Goal: Task Accomplishment & Management: Use online tool/utility

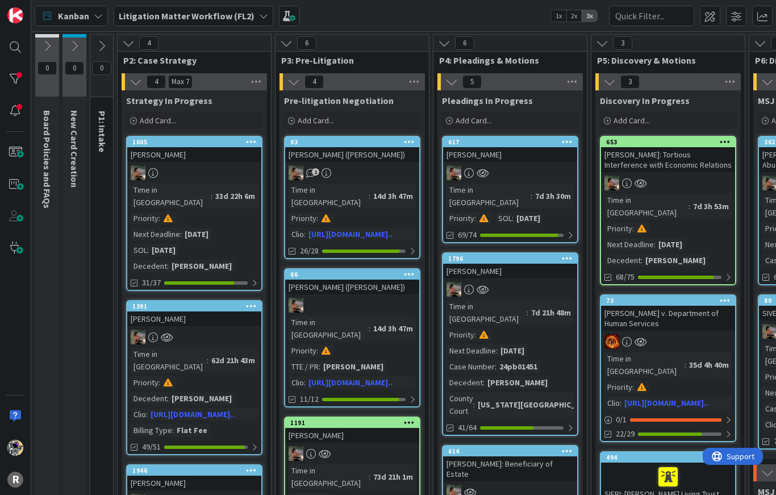
click at [12, 74] on div at bounding box center [15, 79] width 23 height 23
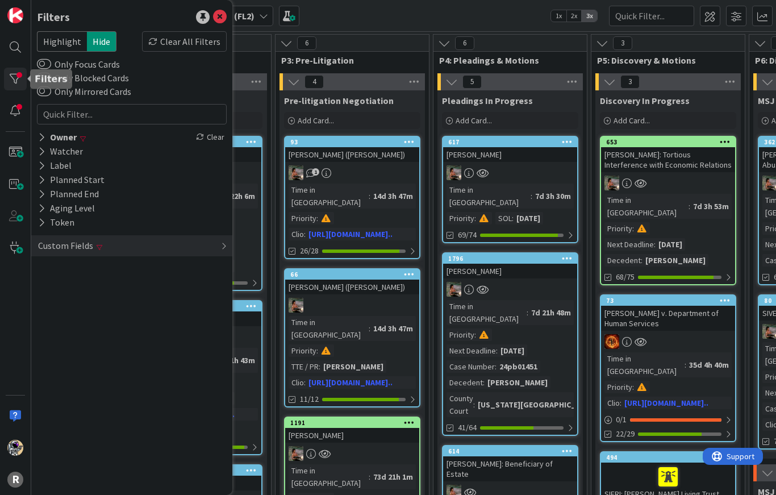
click at [43, 132] on icon at bounding box center [41, 137] width 7 height 10
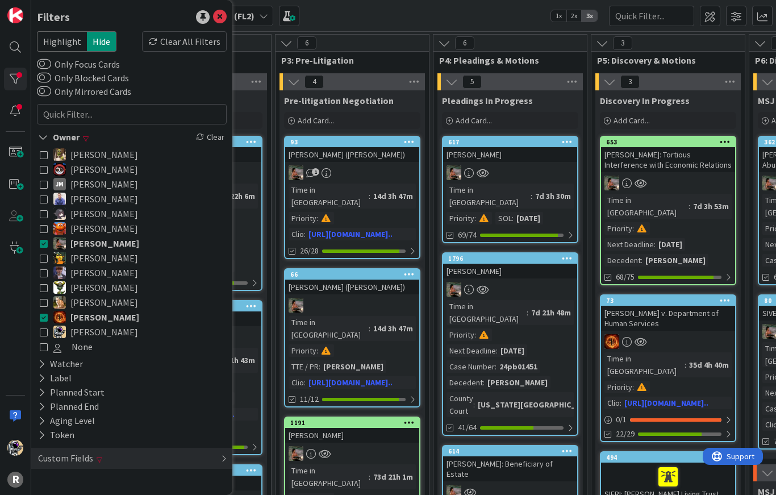
click at [41, 318] on icon at bounding box center [44, 317] width 8 height 8
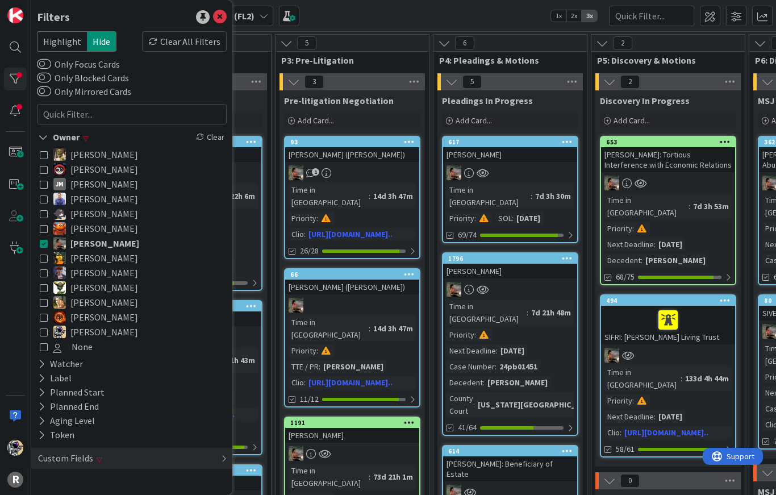
click at [48, 287] on button "Nic Corbett" at bounding box center [132, 287] width 184 height 15
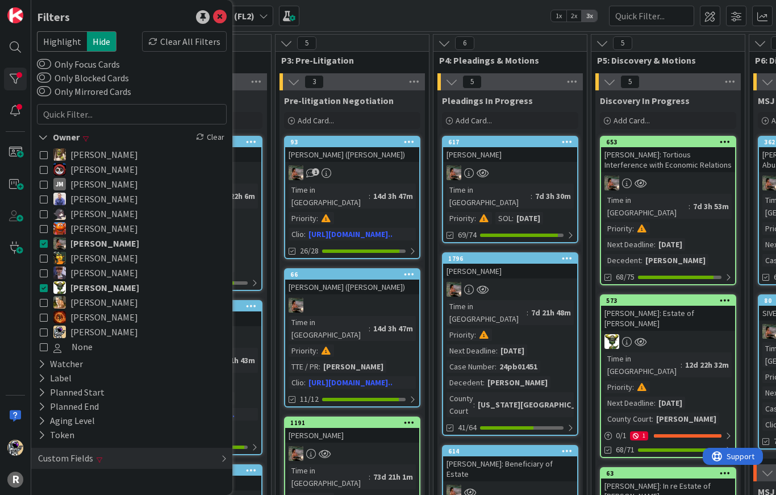
click at [47, 286] on icon at bounding box center [44, 288] width 8 height 8
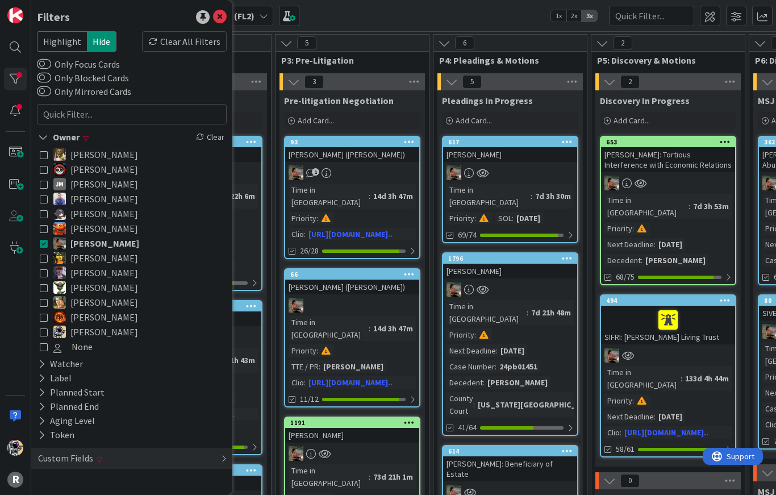
click at [47, 247] on icon at bounding box center [44, 243] width 8 height 8
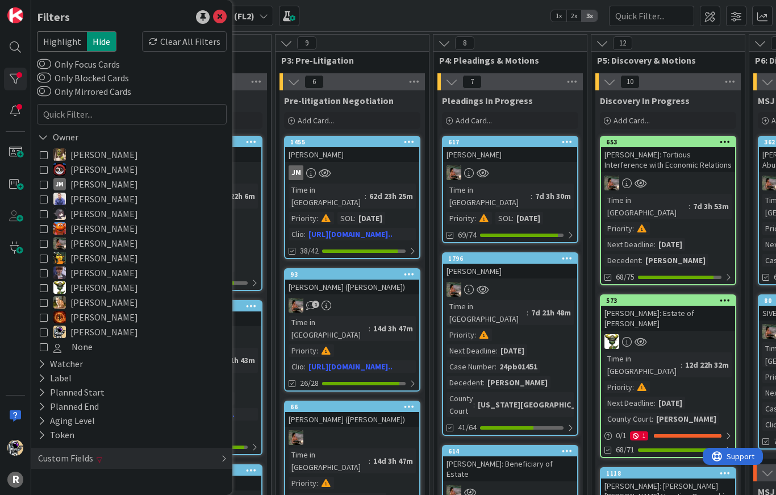
click at [46, 285] on icon at bounding box center [44, 288] width 8 height 8
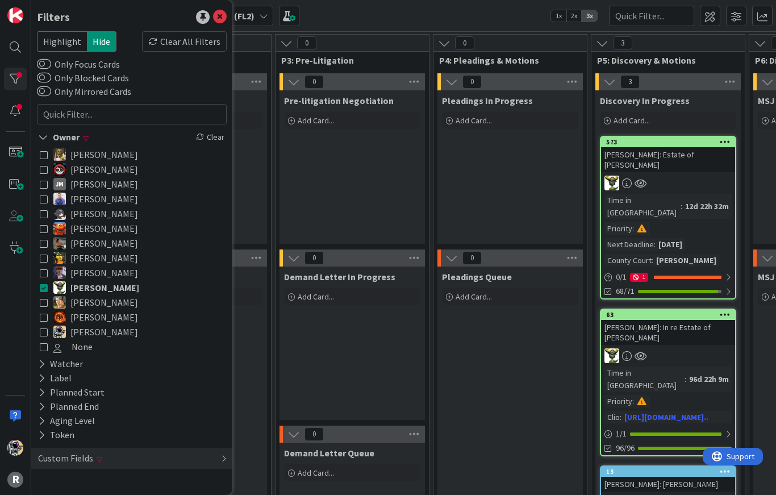
click at [47, 184] on icon at bounding box center [44, 184] width 8 height 8
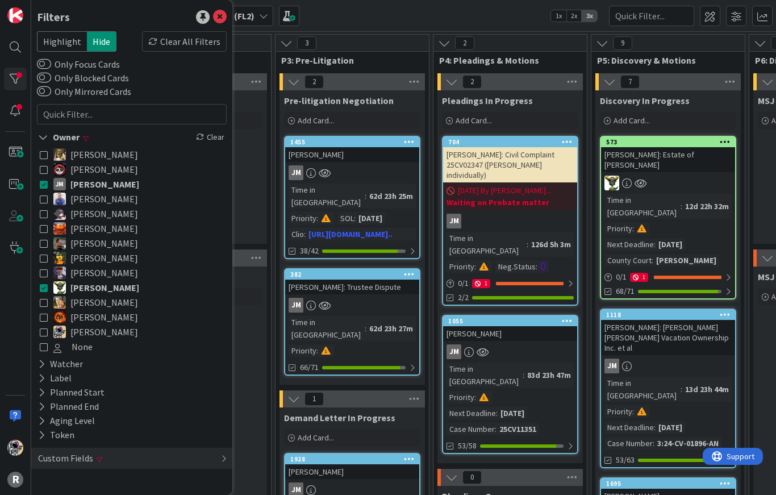
click at [86, 461] on div "Custom Fields" at bounding box center [65, 458] width 57 height 14
click at [81, 476] on button "Priority" at bounding box center [59, 481] width 45 height 14
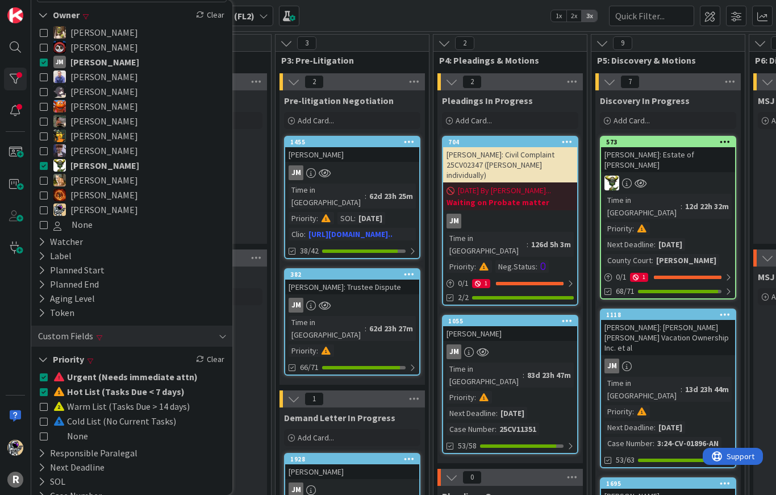
scroll to position [129, 0]
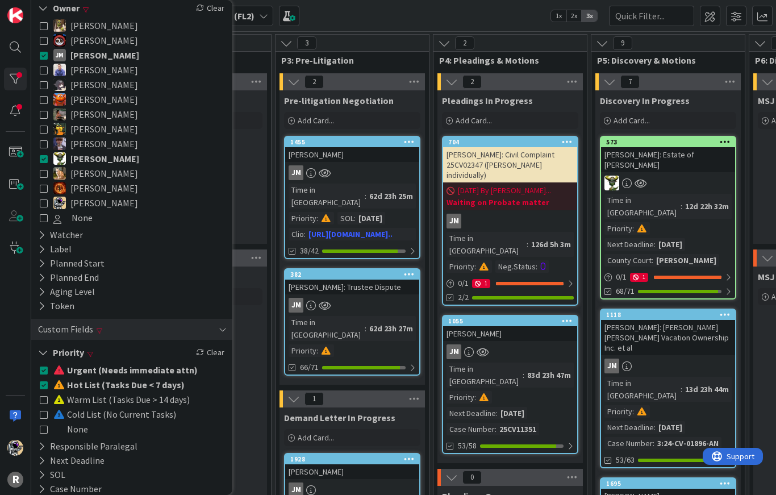
click at [44, 371] on icon at bounding box center [44, 370] width 8 height 8
click at [46, 386] on icon at bounding box center [44, 385] width 8 height 8
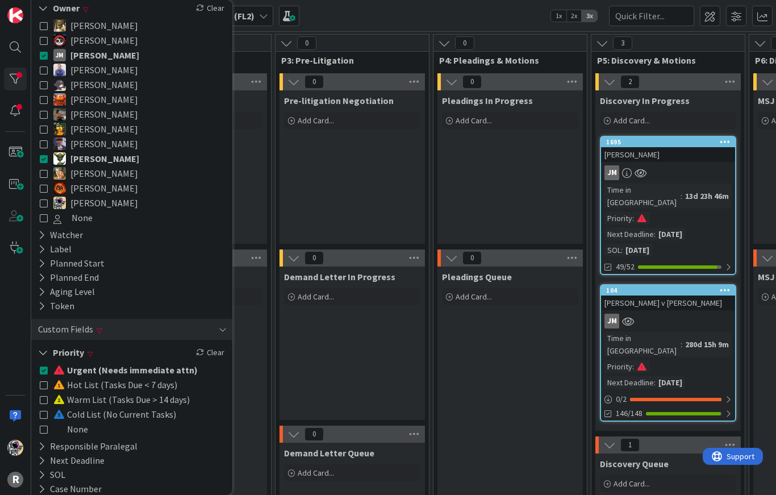
click at [46, 367] on icon at bounding box center [44, 370] width 8 height 8
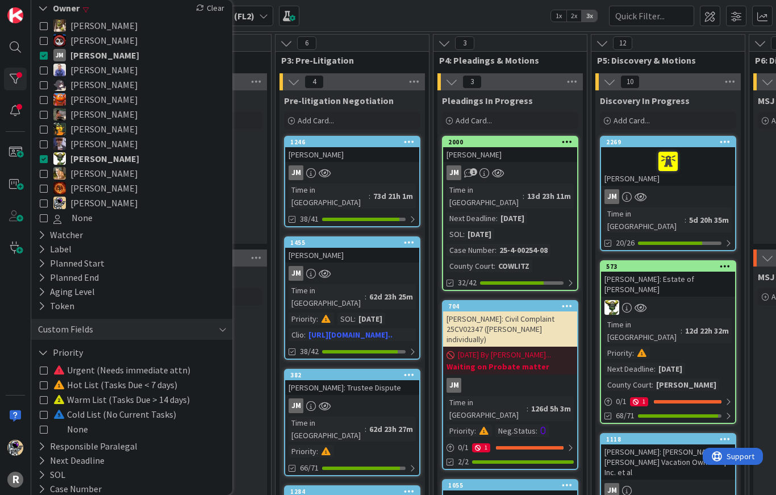
click at [95, 335] on div "Custom Fields" at bounding box center [131, 329] width 201 height 21
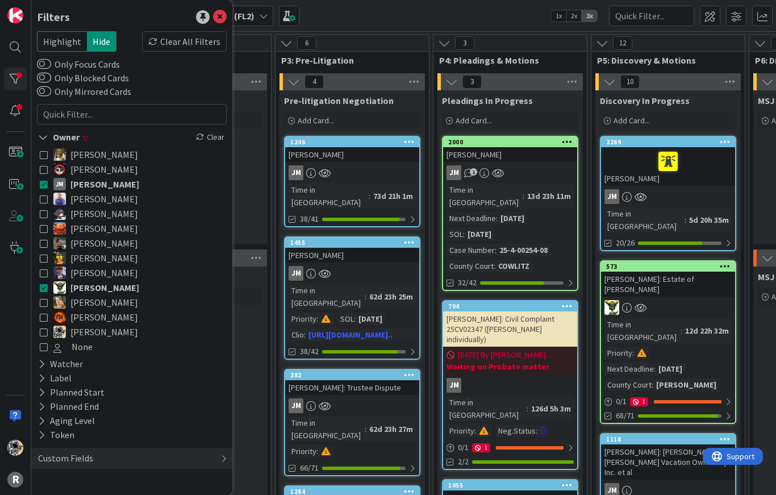
scroll to position [0, 0]
click at [226, 19] on icon at bounding box center [220, 17] width 14 height 14
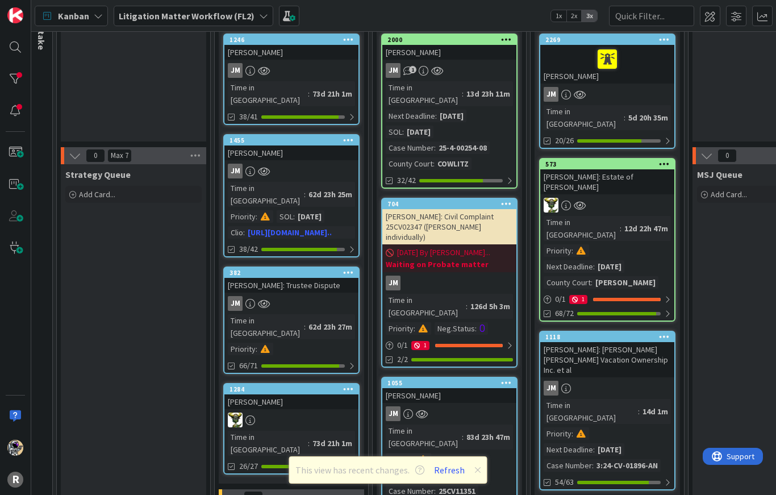
scroll to position [95, 72]
